Goal: Information Seeking & Learning: Learn about a topic

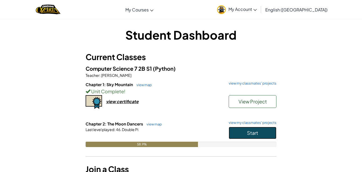
click at [254, 132] on span "Start" at bounding box center [252, 132] width 11 height 6
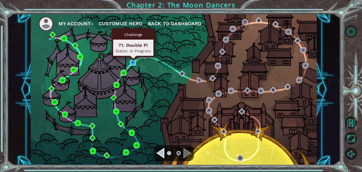
click at [133, 63] on img at bounding box center [133, 63] width 6 height 6
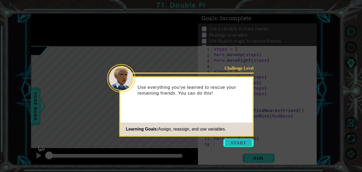
click at [236, 143] on button "Start" at bounding box center [239, 142] width 30 height 8
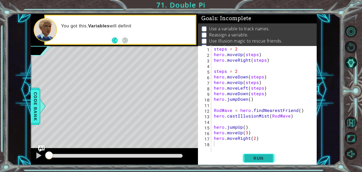
click at [251, 156] on span "Run" at bounding box center [258, 157] width 21 height 5
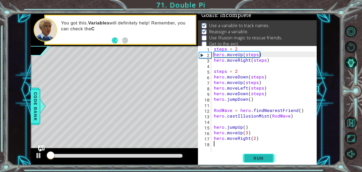
scroll to position [3, 0]
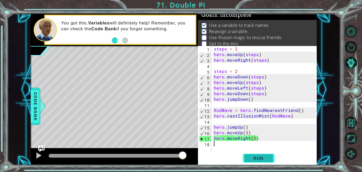
click at [256, 153] on button "Run" at bounding box center [259, 158] width 32 height 12
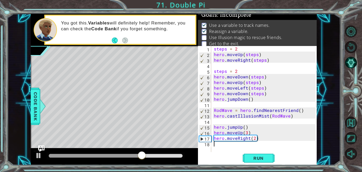
click at [242, 133] on div "steps = 2 hero . moveUp ( steps ) hero . moveRight ( steps ) steps = 2 hero . m…" at bounding box center [266, 104] width 106 height 117
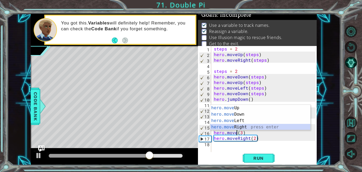
click at [243, 126] on div "hero.move Up press enter hero.move Down press enter hero.move Left press enter …" at bounding box center [260, 123] width 100 height 38
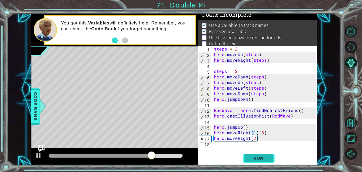
click at [257, 154] on button "Run" at bounding box center [259, 158] width 32 height 12
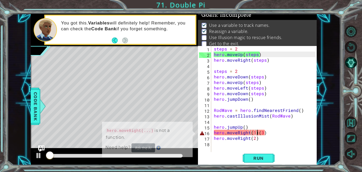
click at [258, 133] on div "steps = 2 hero . moveUp ( steps ) hero . moveRight ( steps ) steps = 2 hero . m…" at bounding box center [266, 104] width 106 height 117
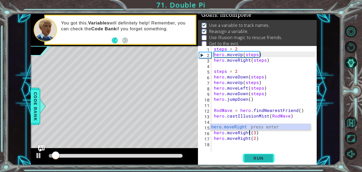
click at [268, 156] on span "Run" at bounding box center [258, 157] width 21 height 5
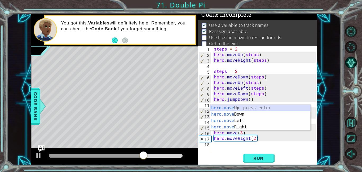
click at [248, 110] on div "hero.move Up press enter hero.move Down press enter hero.move Left press enter …" at bounding box center [260, 123] width 100 height 38
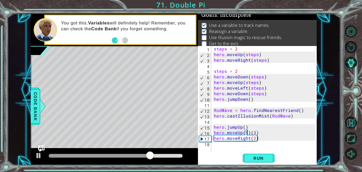
click at [250, 131] on div "steps = 2 hero . moveUp ( steps ) hero . moveRight ( steps ) steps = 2 hero . m…" at bounding box center [266, 104] width 106 height 117
type textarea "hero.moveUp(2)"
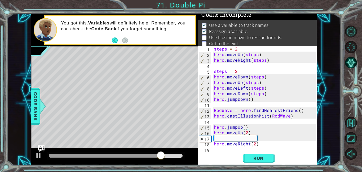
scroll to position [0, 0]
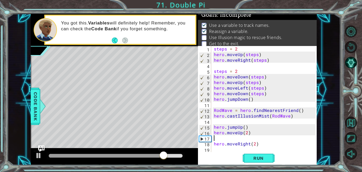
type textarea "="
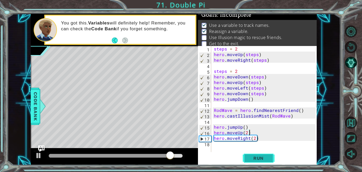
type textarea "hero.moveUp(2)"
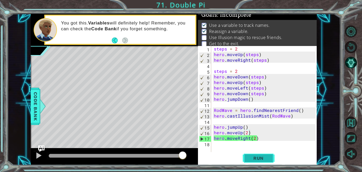
click at [252, 161] on button "Run" at bounding box center [259, 158] width 32 height 12
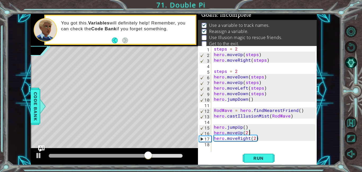
click at [238, 145] on div "steps = 2 hero . moveUp ( steps ) hero . moveRight ( steps ) steps = 2 hero . m…" at bounding box center [266, 104] width 106 height 117
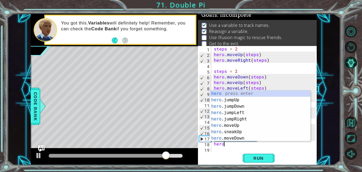
scroll to position [0, 1]
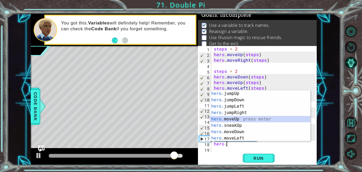
click at [235, 119] on div "hero. jumpUp press enter hero. jumpDown press enter hero. jumpLeft press enter …" at bounding box center [260, 122] width 100 height 64
type textarea "hero.moveUp(1)"
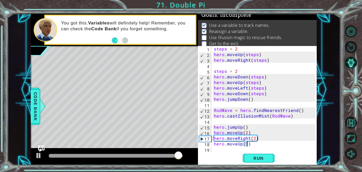
click at [235, 150] on div "steps = 2 hero . moveUp ( steps ) hero . moveRight ( steps ) steps = 2 hero . m…" at bounding box center [266, 104] width 106 height 117
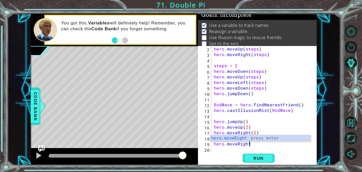
scroll to position [0, 2]
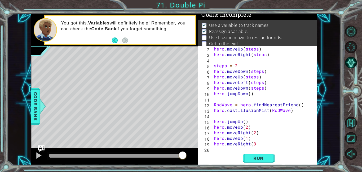
type textarea "hero.moveRight(3)"
click at [231, 151] on div "hero . moveUp ( steps ) hero . moveRight ( steps ) steps = 2 hero . moveDown ( …" at bounding box center [266, 104] width 106 height 117
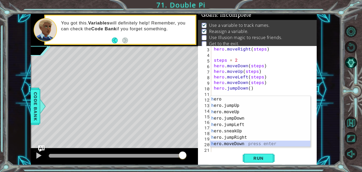
click at [238, 142] on div "h ero press enter h ero.jumpUp press enter h ero.moveUp press enter h ero.jumpD…" at bounding box center [260, 128] width 100 height 64
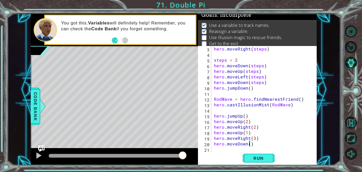
type textarea "hero.moveDown(2)"
click at [234, 151] on div "hero . moveRight ( steps ) steps = 2 hero . moveDown ( steps ) hero . moveUp ( …" at bounding box center [266, 104] width 106 height 117
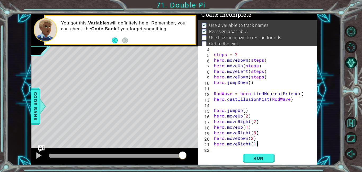
scroll to position [0, 2]
type textarea "hero.moveRight(1)"
click at [250, 153] on button "Run" at bounding box center [259, 158] width 32 height 12
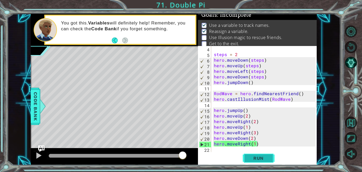
click at [255, 155] on button "Run" at bounding box center [259, 158] width 32 height 12
